Goal: Find contact information: Find contact information

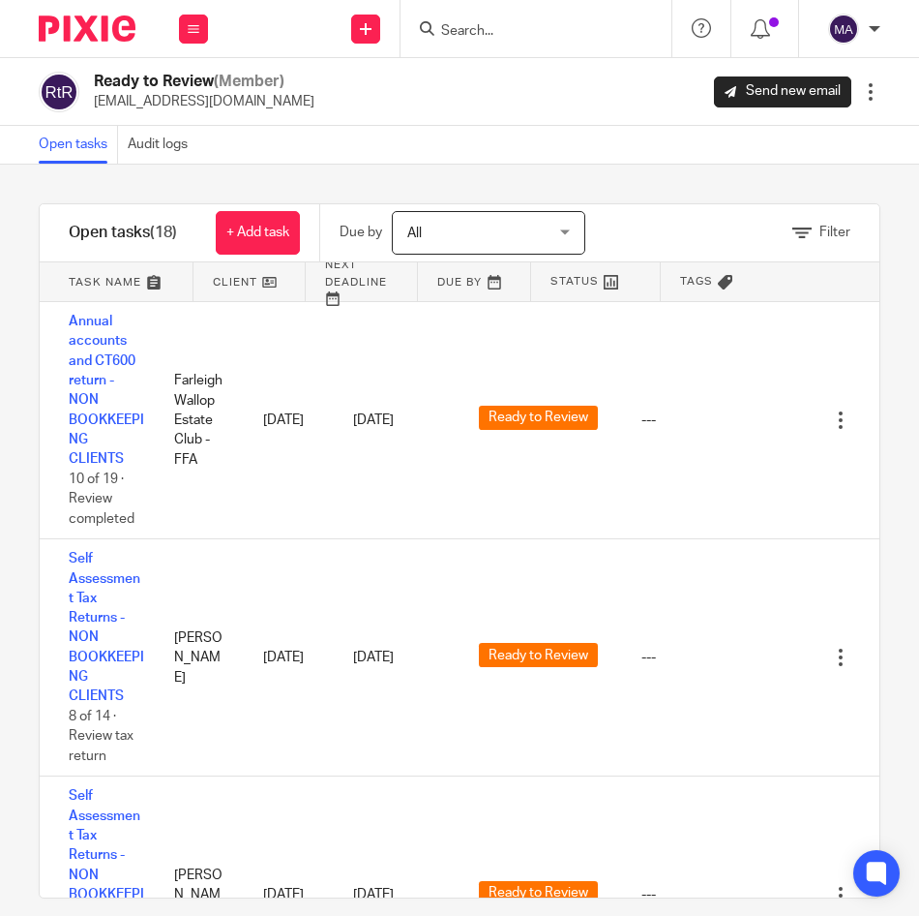
click at [518, 31] on input "Search" at bounding box center [526, 31] width 174 height 17
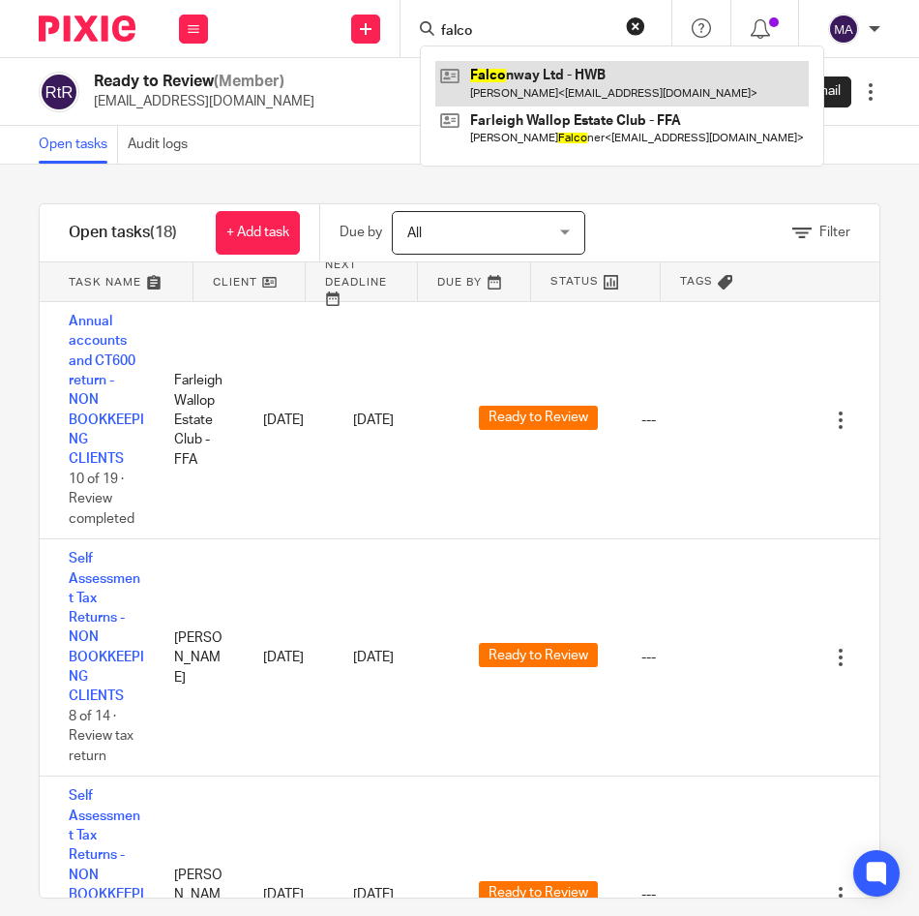
type input "falco"
click at [525, 83] on link at bounding box center [622, 83] width 374 height 45
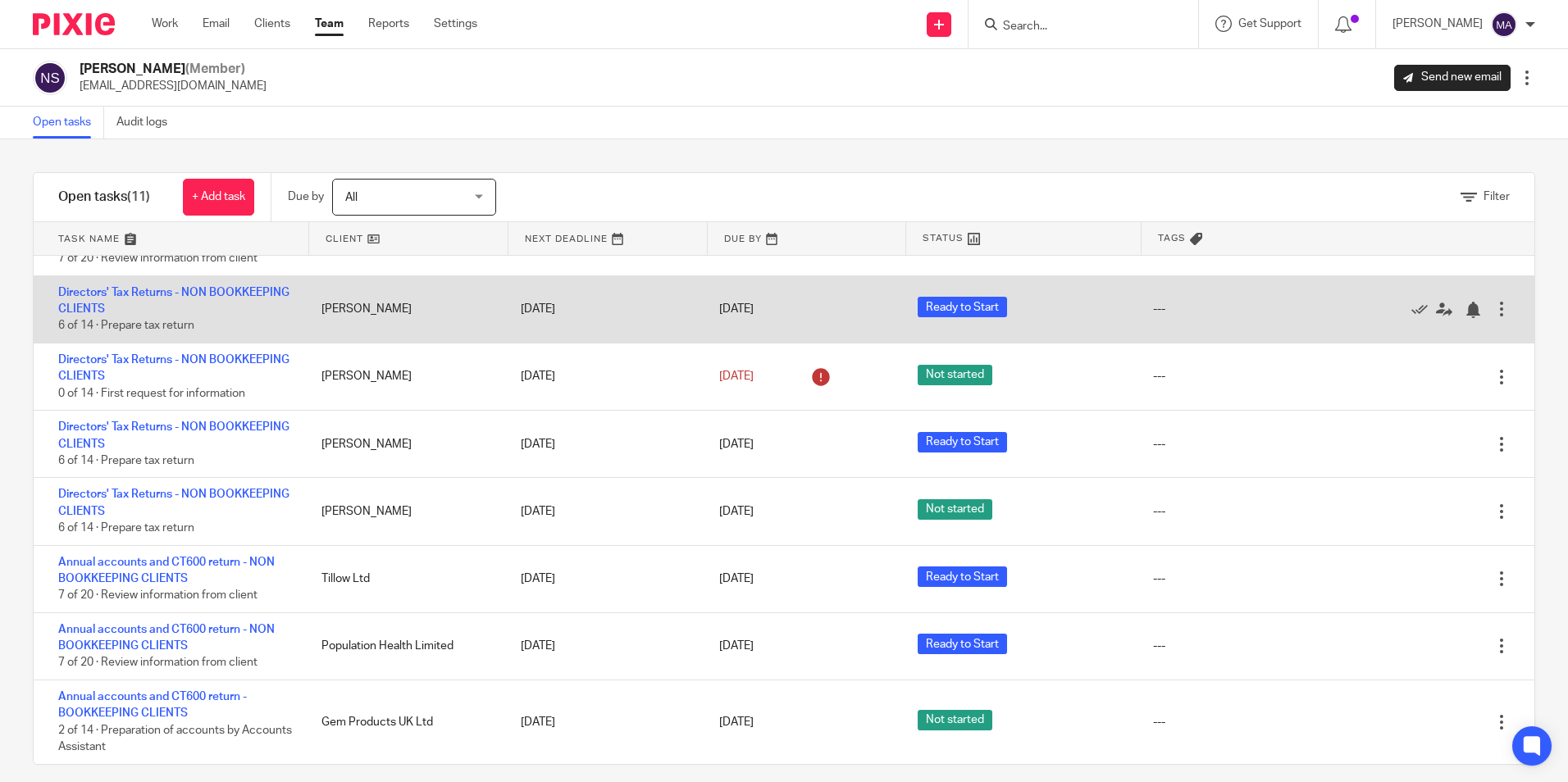
scroll to position [3, 0]
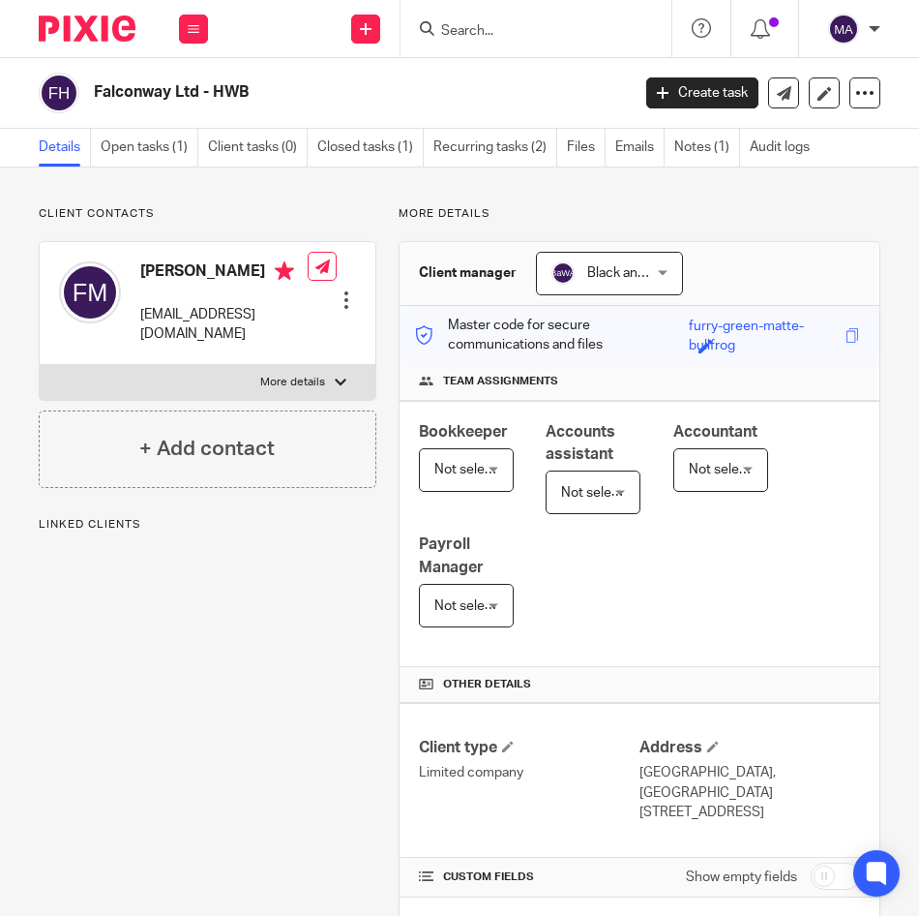
click at [335, 385] on div at bounding box center [341, 382] width 12 height 12
click at [40, 365] on input "More details" at bounding box center [39, 364] width 1 height 1
checkbox input "true"
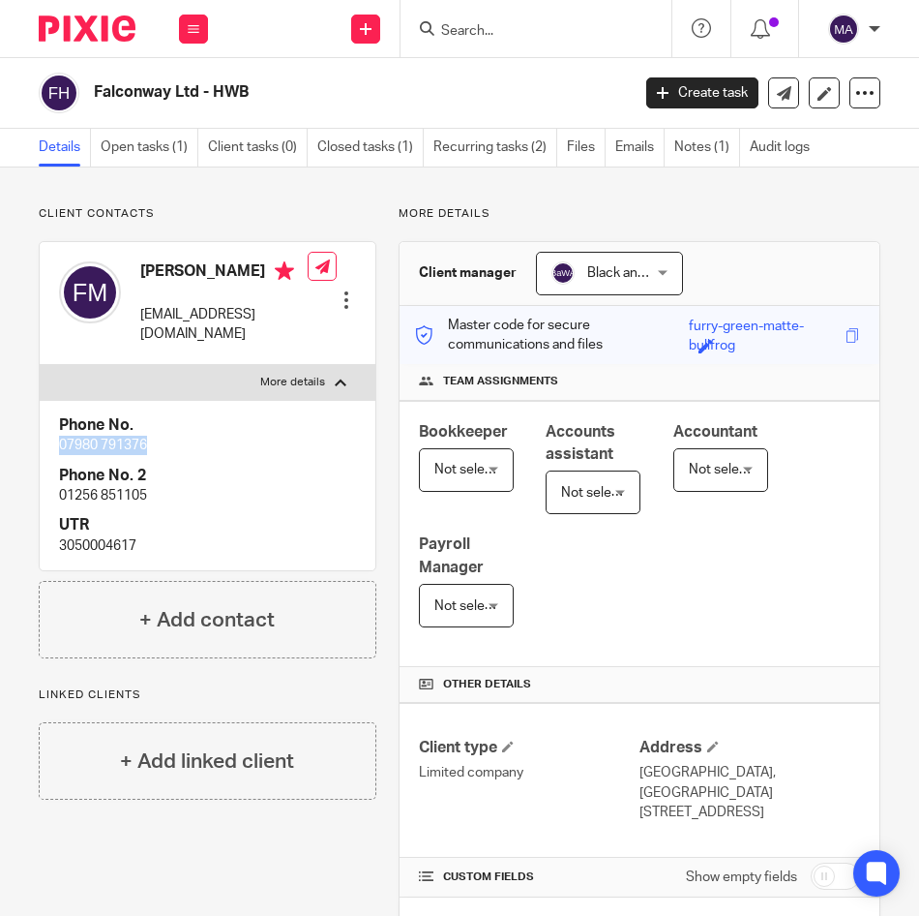
drag, startPoint x: 148, startPoint y: 445, endPoint x: 17, endPoint y: 446, distance: 130.7
copy p "07980 791376"
